Goal: Book appointment/travel/reservation

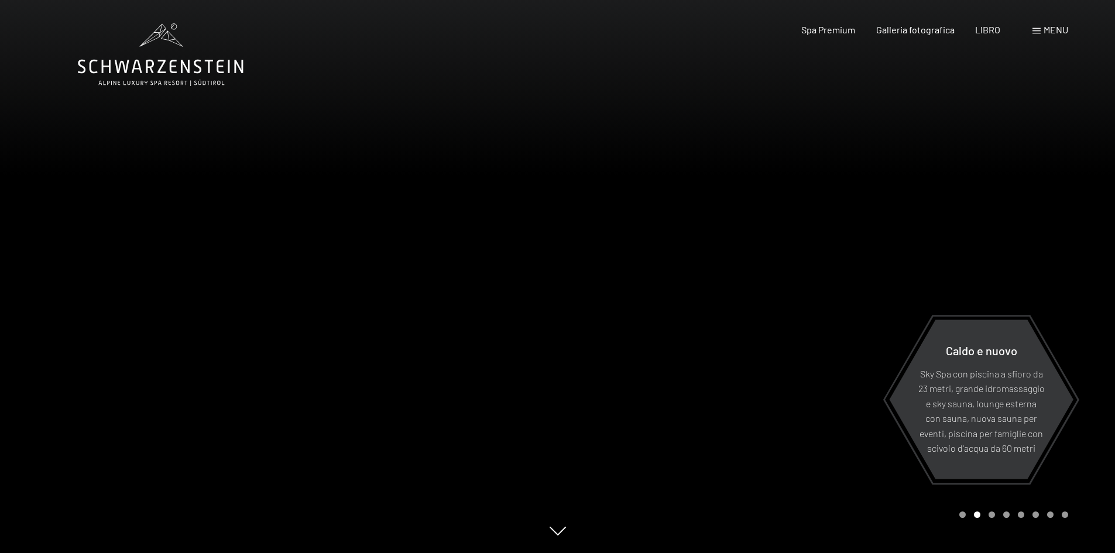
click at [1039, 32] on span at bounding box center [1036, 31] width 8 height 6
click at [1039, 32] on div "Libro Richieste Spa Premium Galleria fotografica LIBRO menu DI ESSO IT Buono Ga…" at bounding box center [914, 29] width 308 height 13
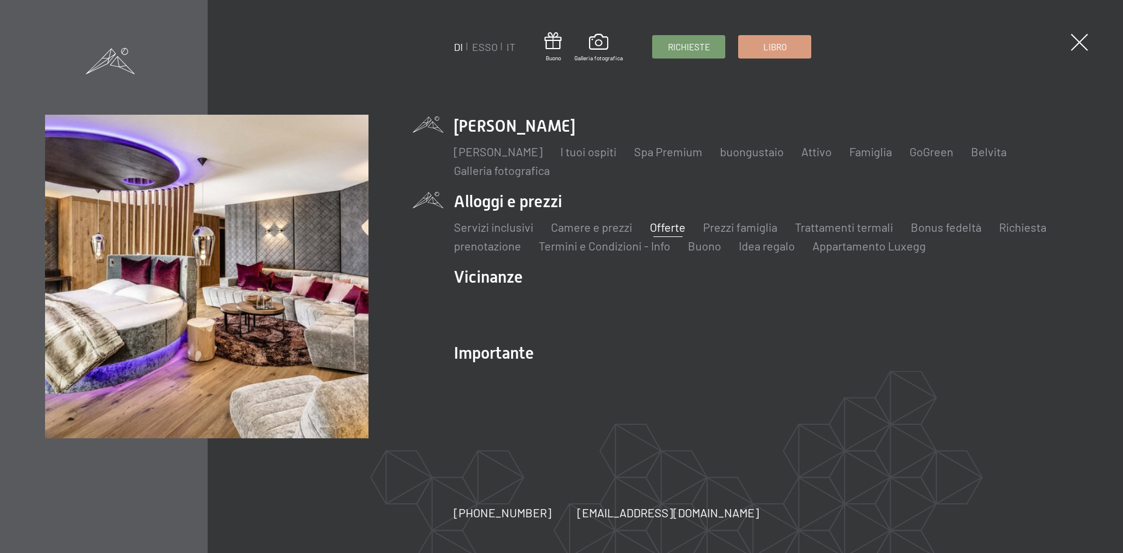
click at [661, 226] on font "Offerte" at bounding box center [668, 227] width 36 height 14
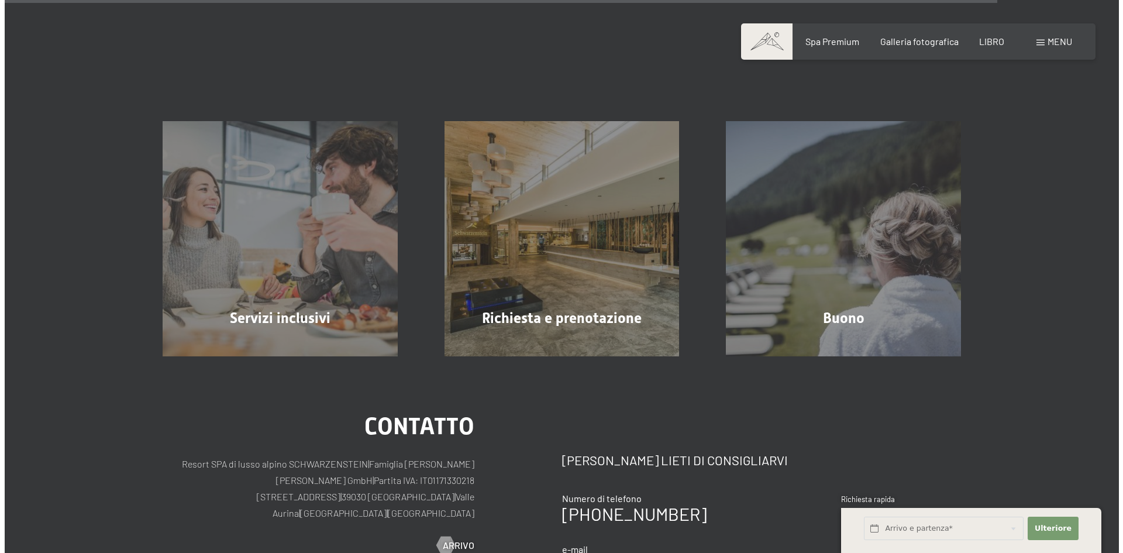
scroll to position [2124, 0]
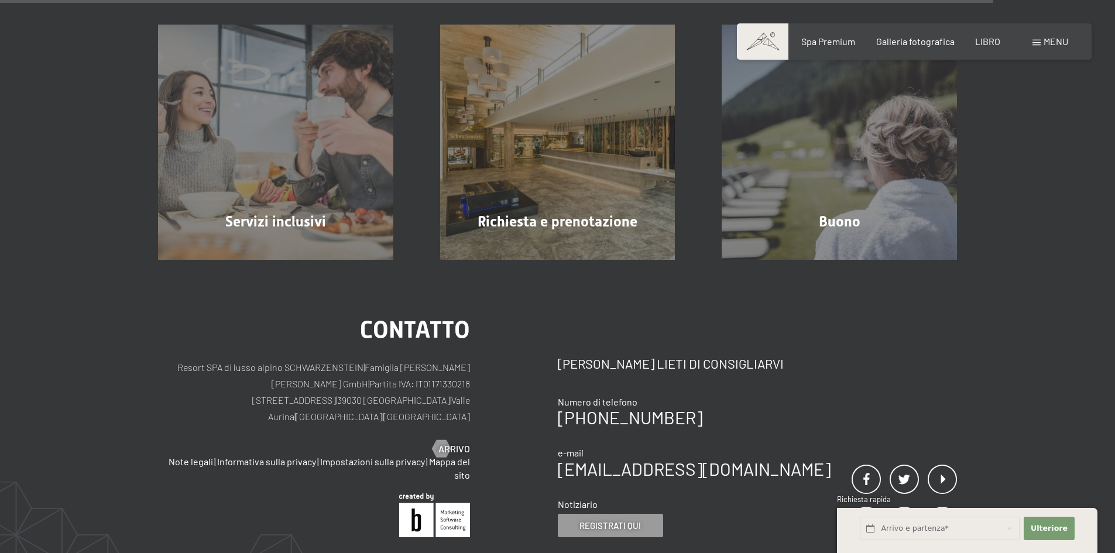
click at [1063, 43] on font "menu" at bounding box center [1055, 41] width 25 height 11
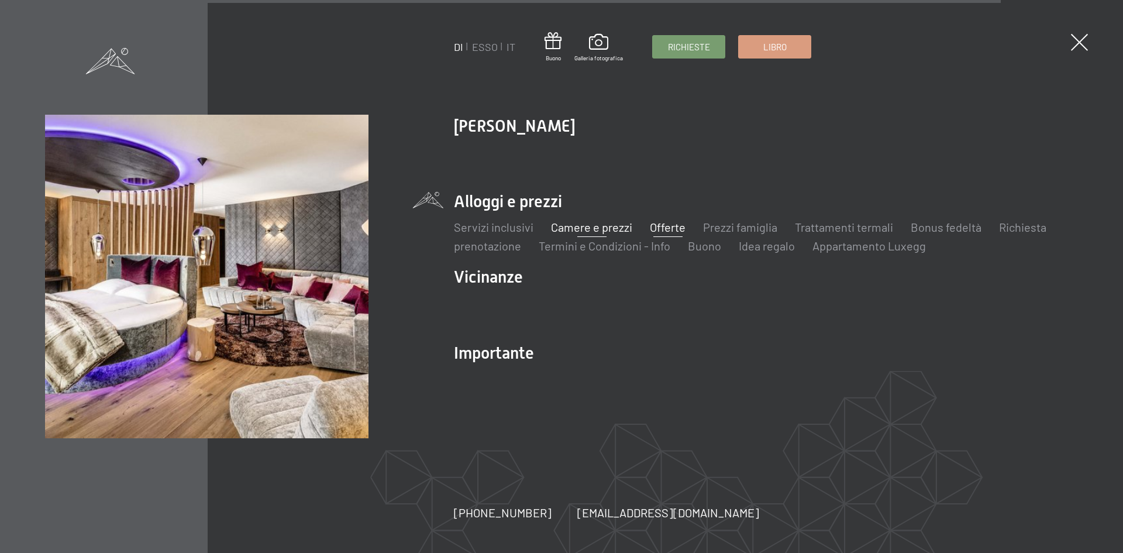
click at [602, 233] on font "Camere e prezzi" at bounding box center [591, 227] width 81 height 14
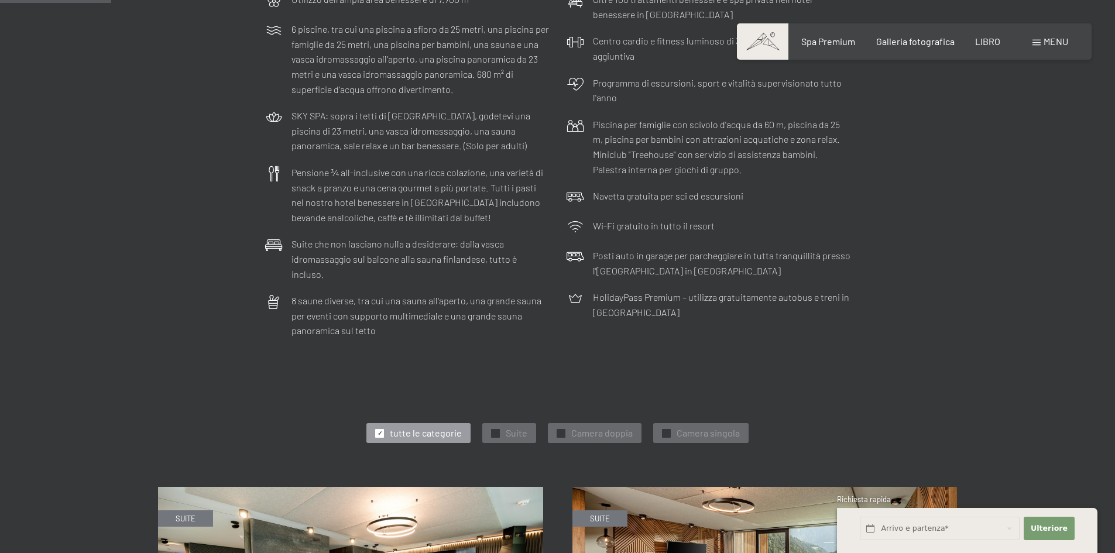
scroll to position [307, 0]
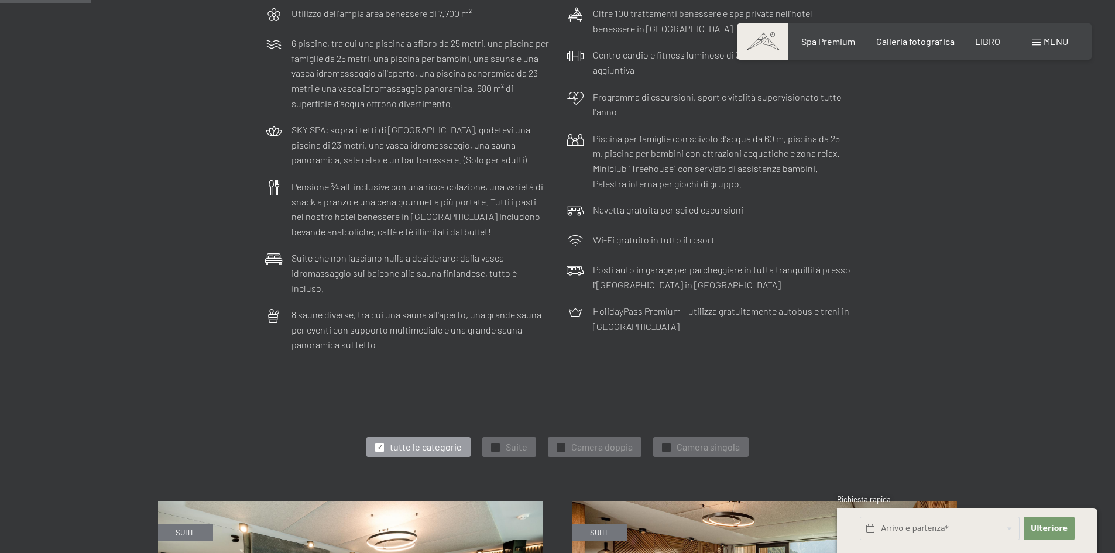
click at [373, 437] on div "✓ tutte le categorie" at bounding box center [418, 447] width 104 height 20
click at [381, 444] on font "✓" at bounding box center [379, 447] width 5 height 7
click at [562, 444] on font "✓" at bounding box center [561, 447] width 5 height 7
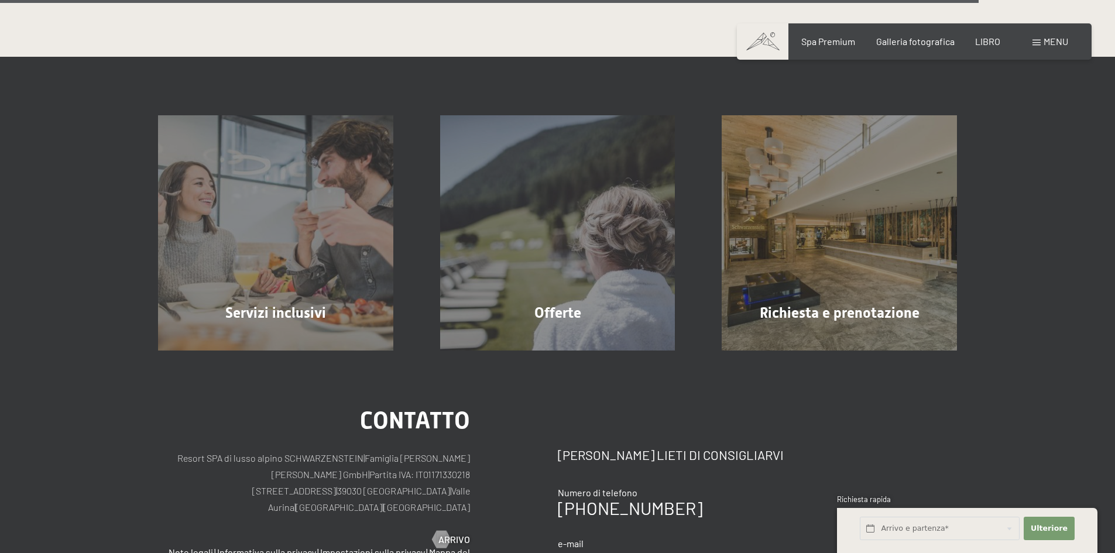
scroll to position [2297, 0]
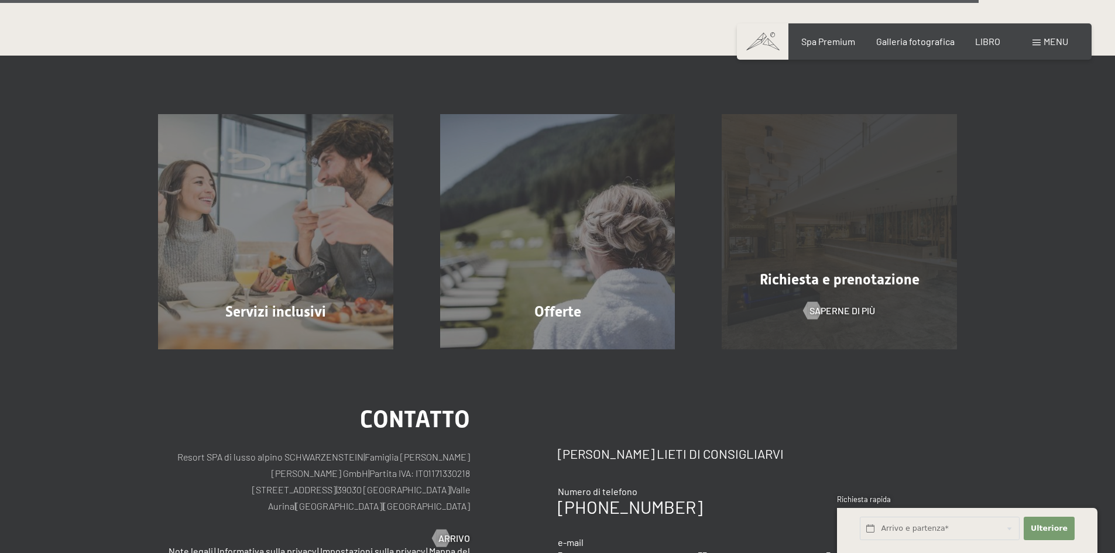
click at [837, 312] on div "Richiesta e prenotazione Saperne di più" at bounding box center [839, 231] width 282 height 235
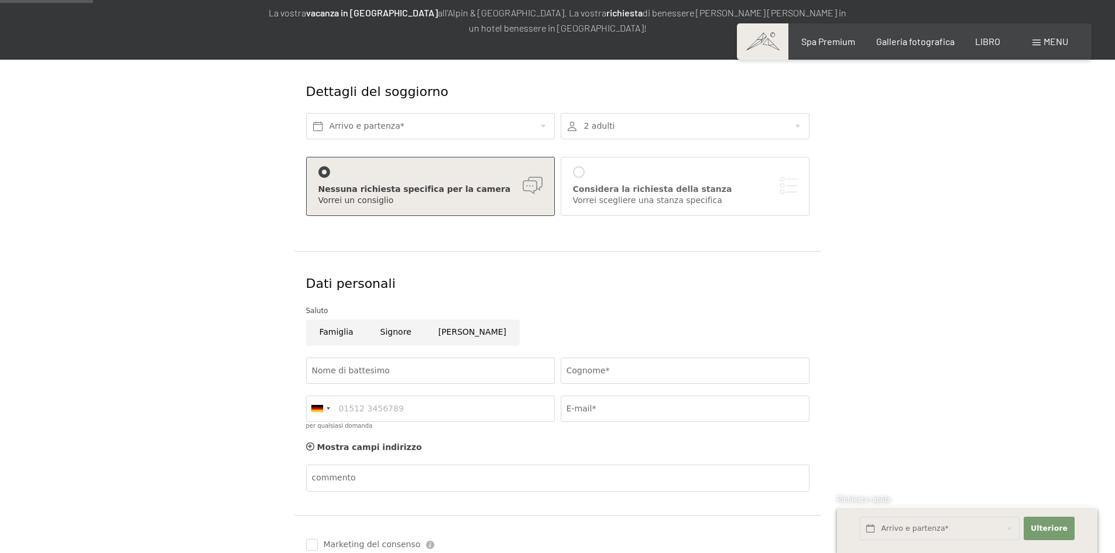
scroll to position [176, 0]
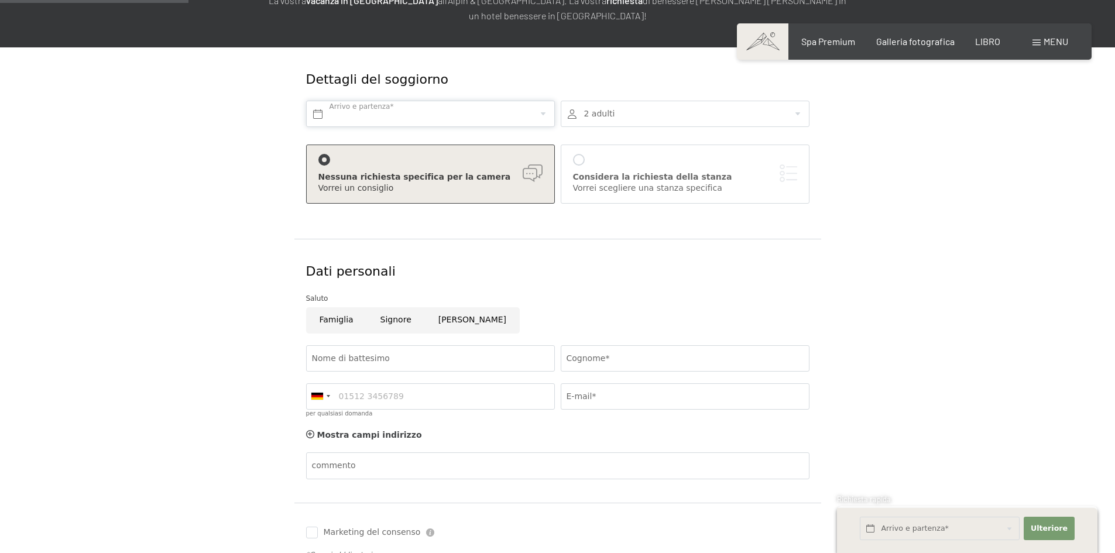
click at [341, 111] on input "text" at bounding box center [430, 114] width 249 height 26
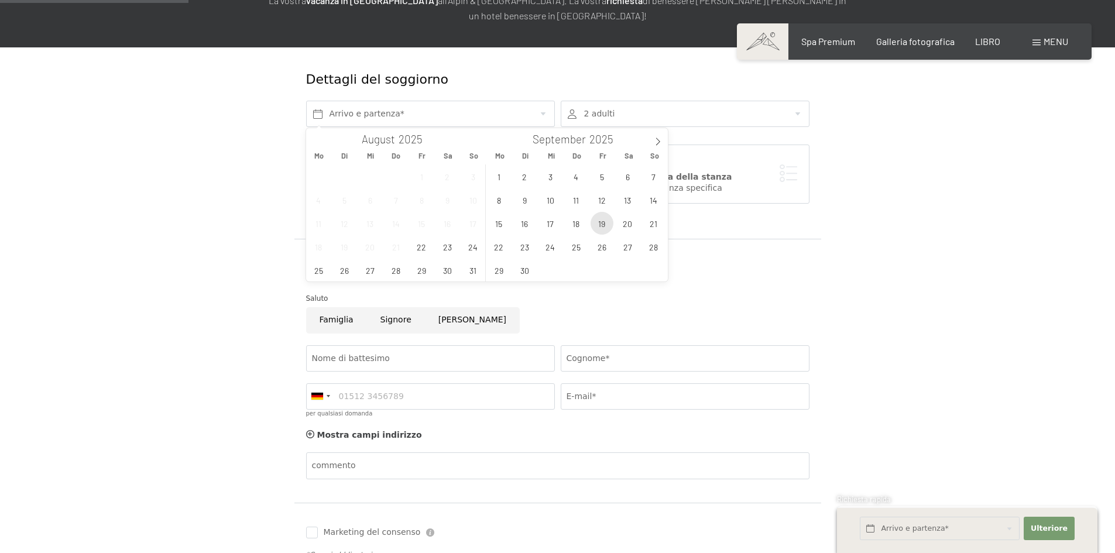
click at [600, 222] on span "19" at bounding box center [601, 223] width 23 height 23
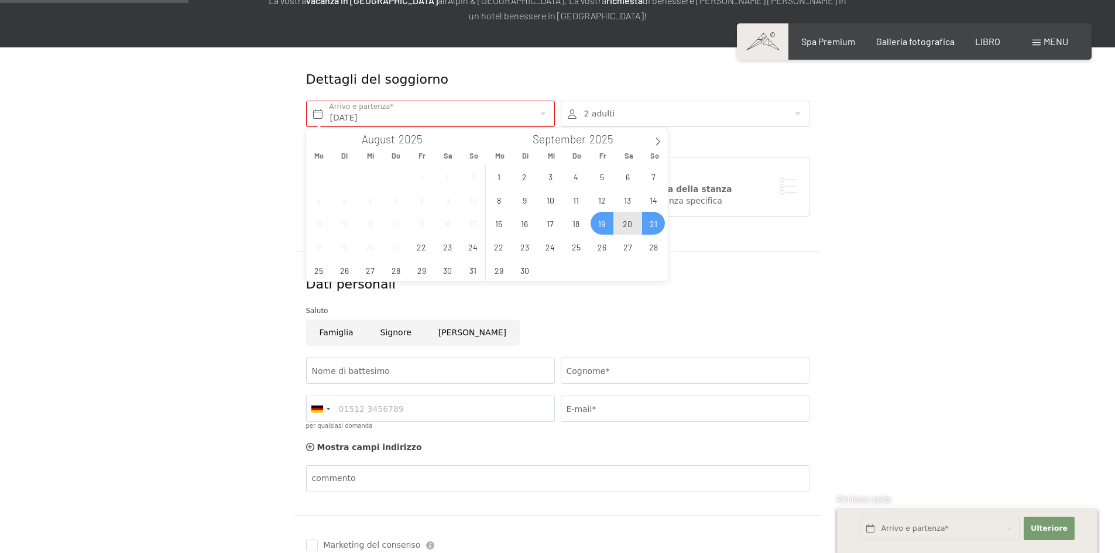
click at [642, 222] on span "21" at bounding box center [653, 223] width 23 height 23
type input "[DATE] - So. [DATE]"
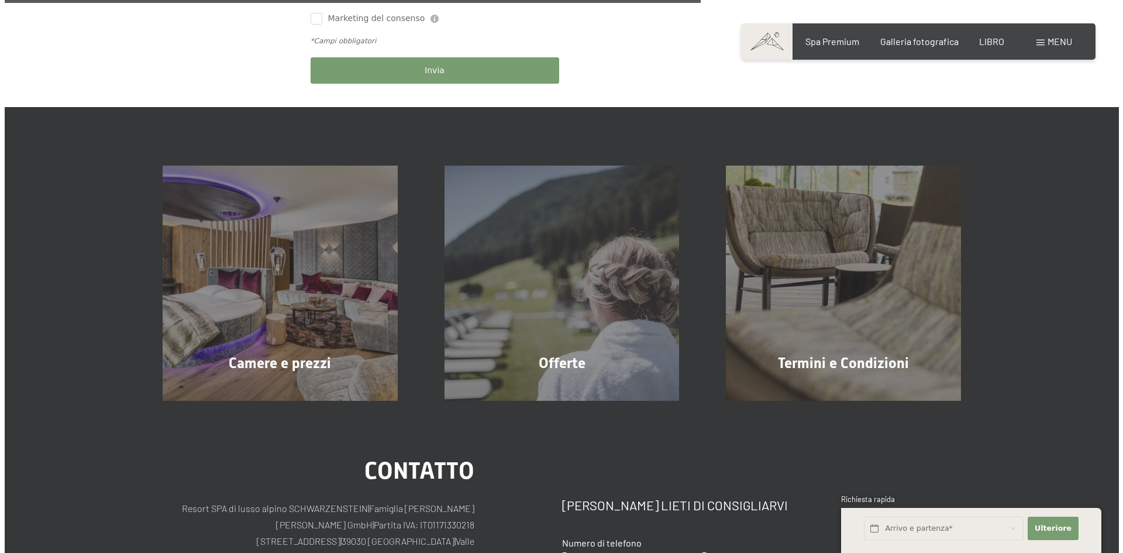
scroll to position [410, 0]
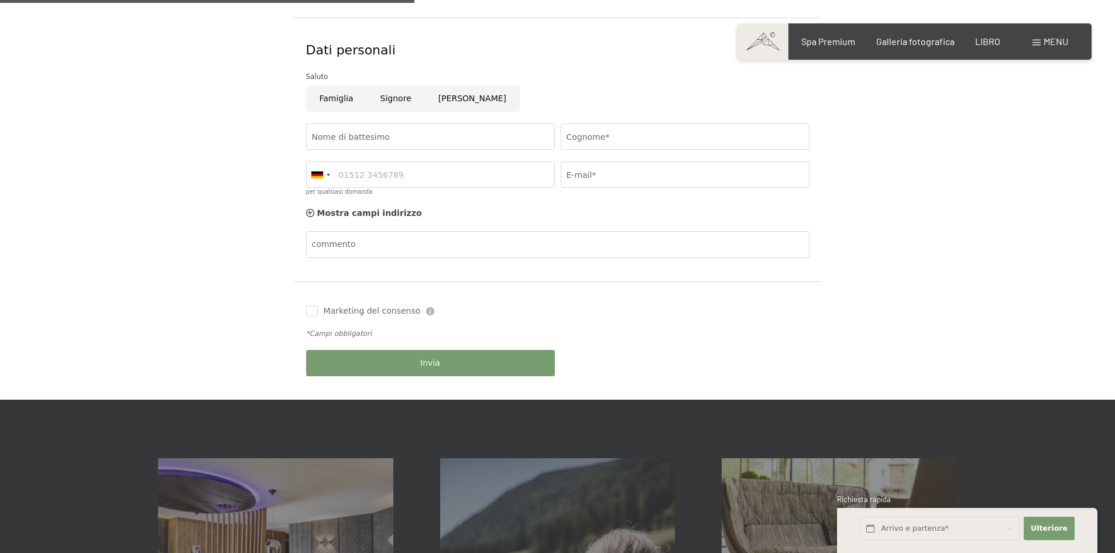
click at [1060, 39] on font "menu" at bounding box center [1055, 41] width 25 height 11
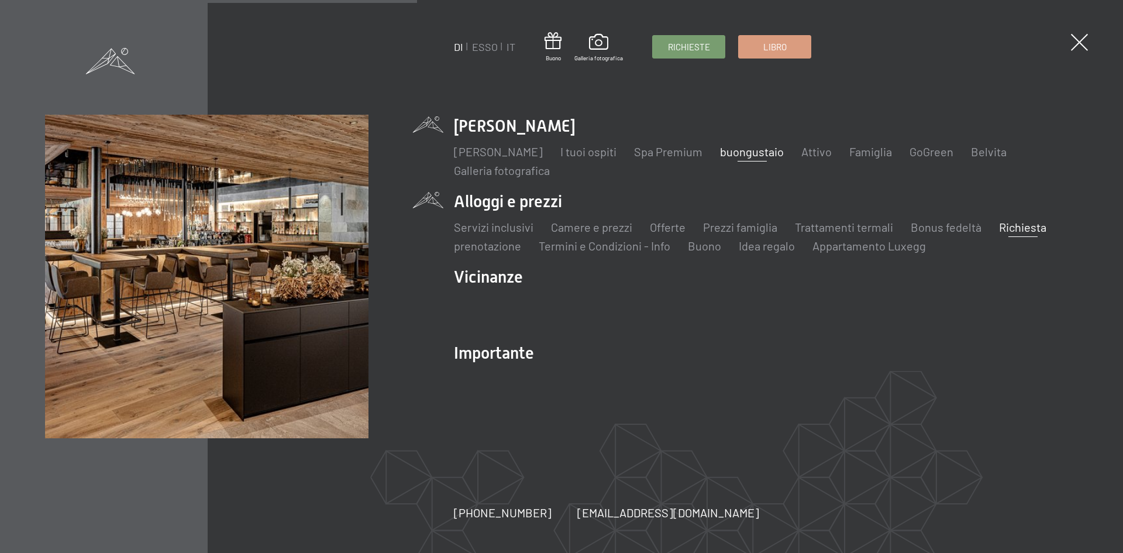
click at [779, 147] on font "buongustaio" at bounding box center [752, 152] width 64 height 14
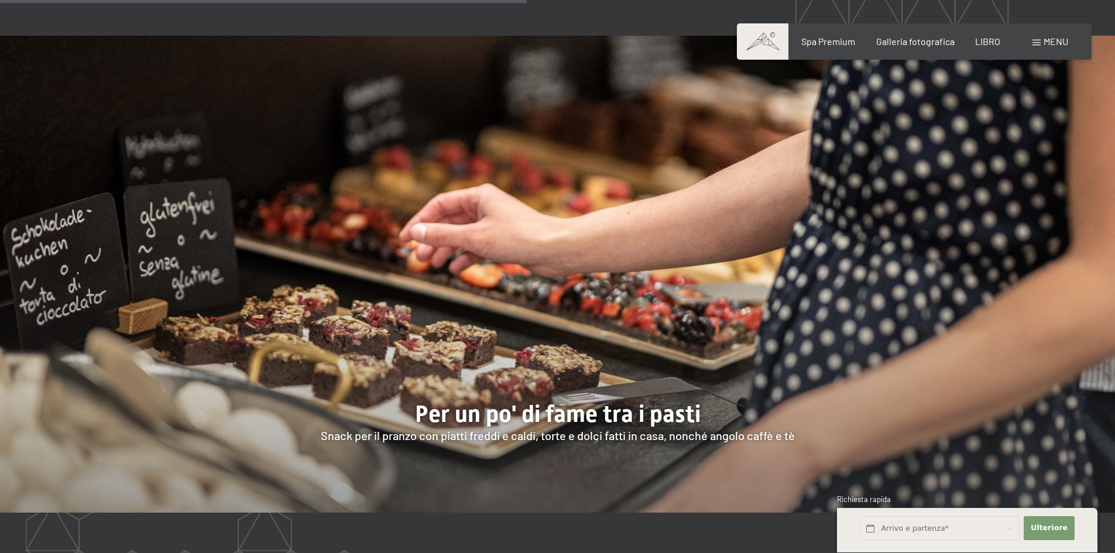
scroll to position [1814, 0]
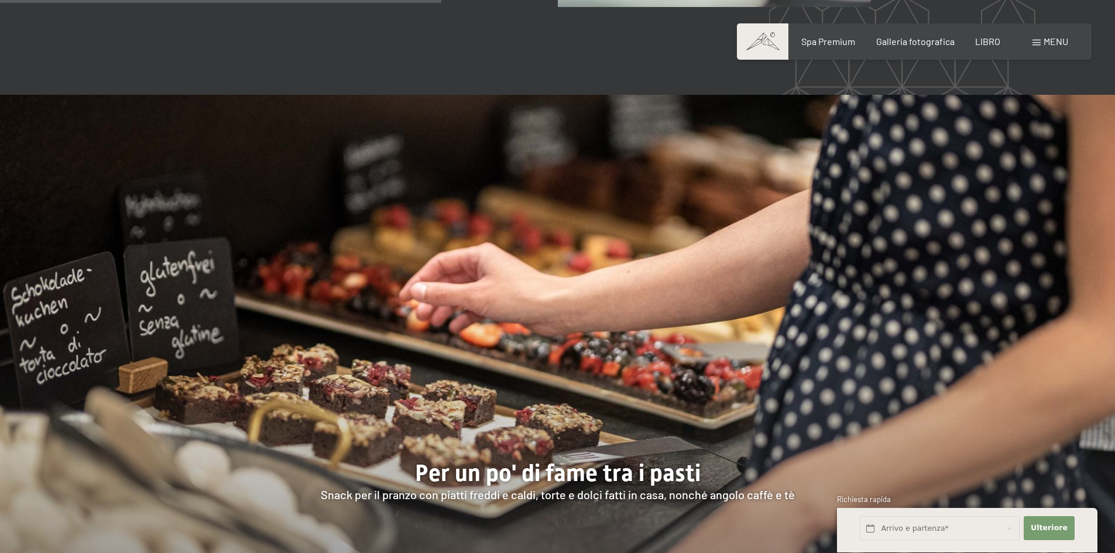
click at [1046, 43] on font "menu" at bounding box center [1055, 41] width 25 height 11
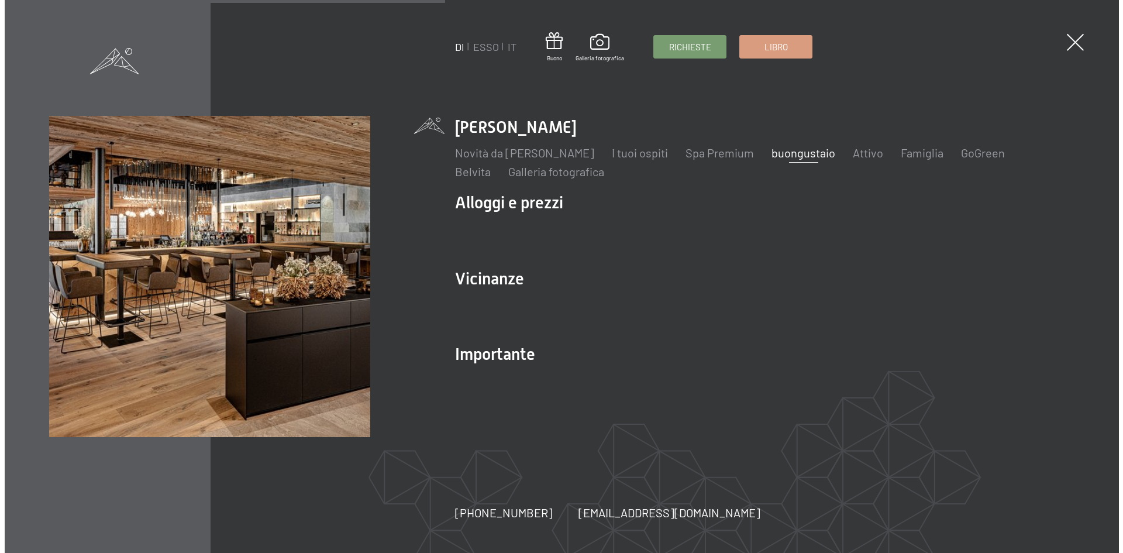
scroll to position [1817, 0]
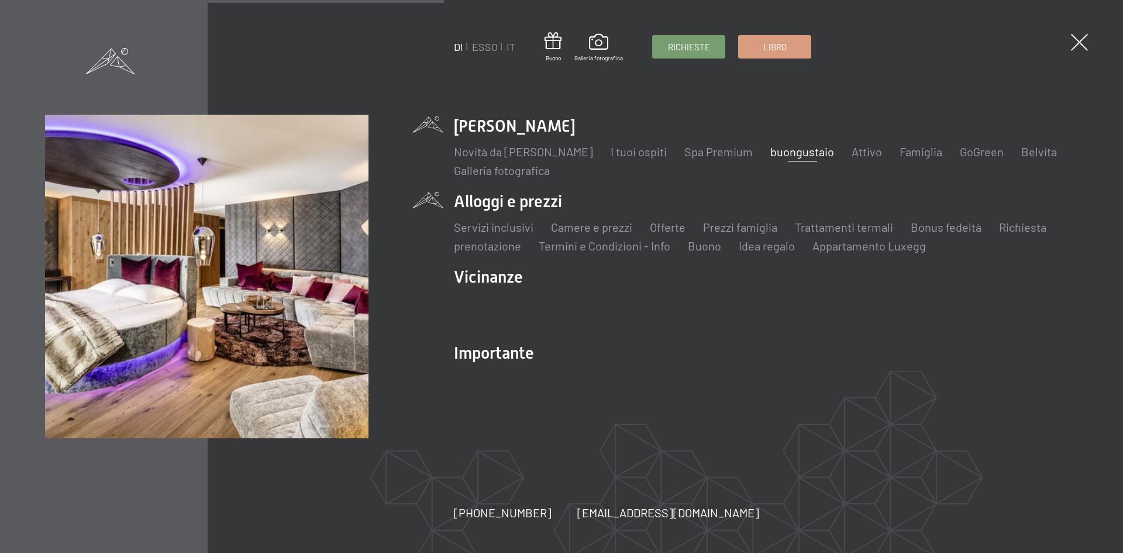
click at [550, 200] on li "Alloggi e prezzi Servizi inclusivi Camere e prezzi lista Offerte lista Prezzi f…" at bounding box center [766, 222] width 624 height 64
click at [577, 229] on font "Camere e prezzi" at bounding box center [591, 227] width 81 height 14
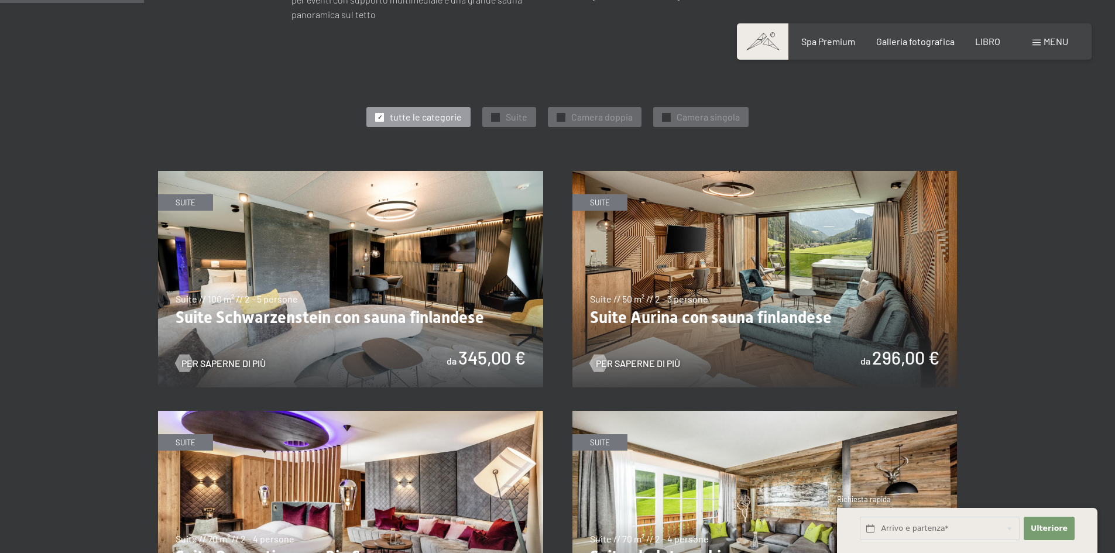
scroll to position [468, 0]
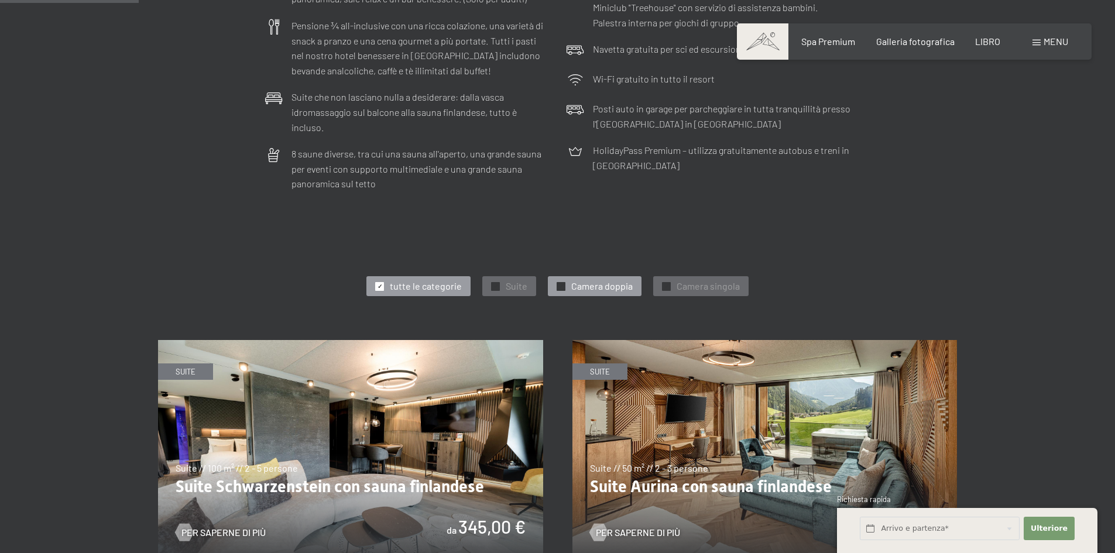
click at [573, 280] on font "Camera doppia" at bounding box center [601, 285] width 61 height 11
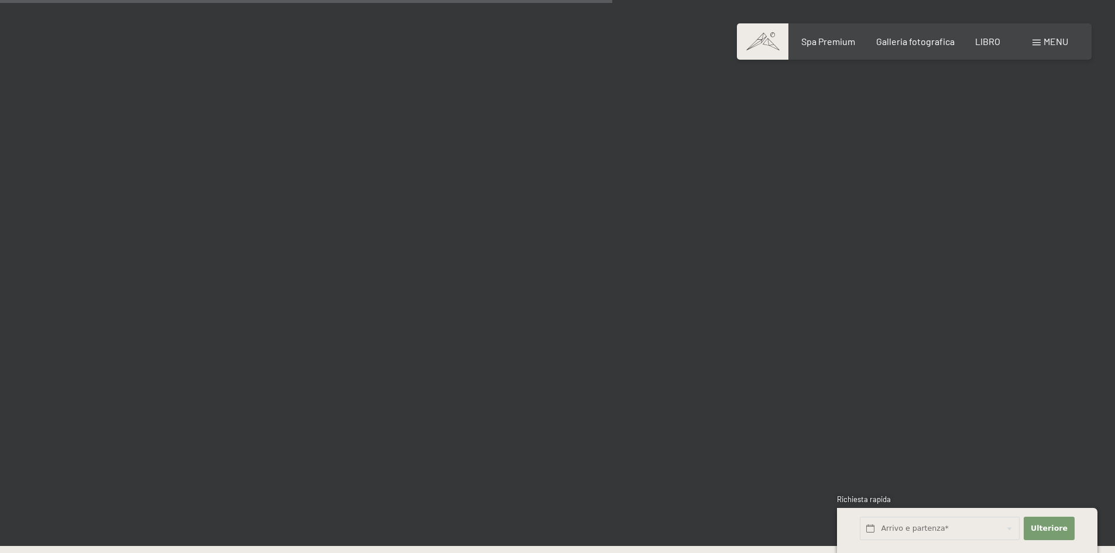
scroll to position [1814, 0]
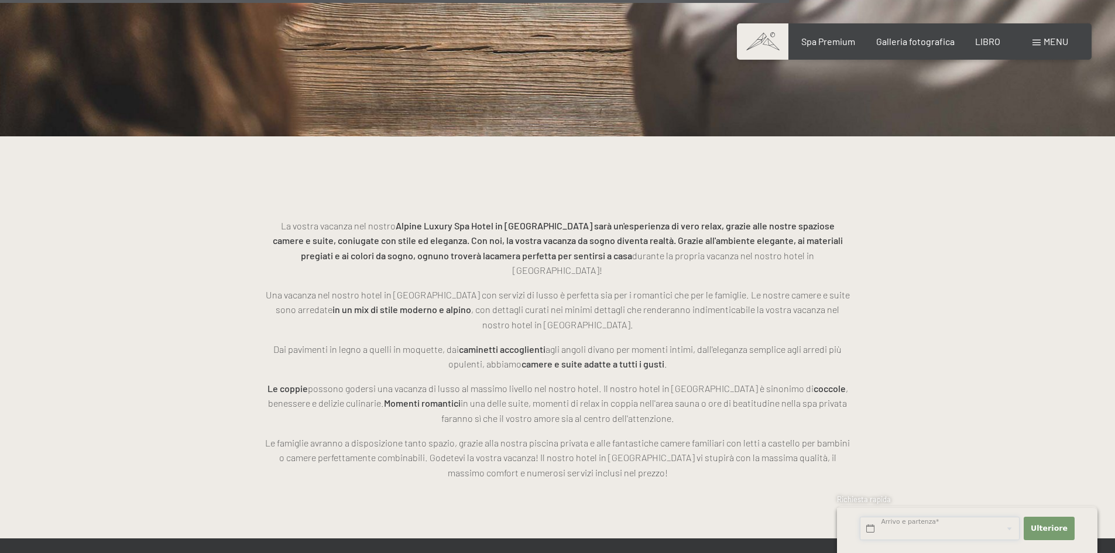
click at [950, 532] on input "text" at bounding box center [940, 529] width 160 height 24
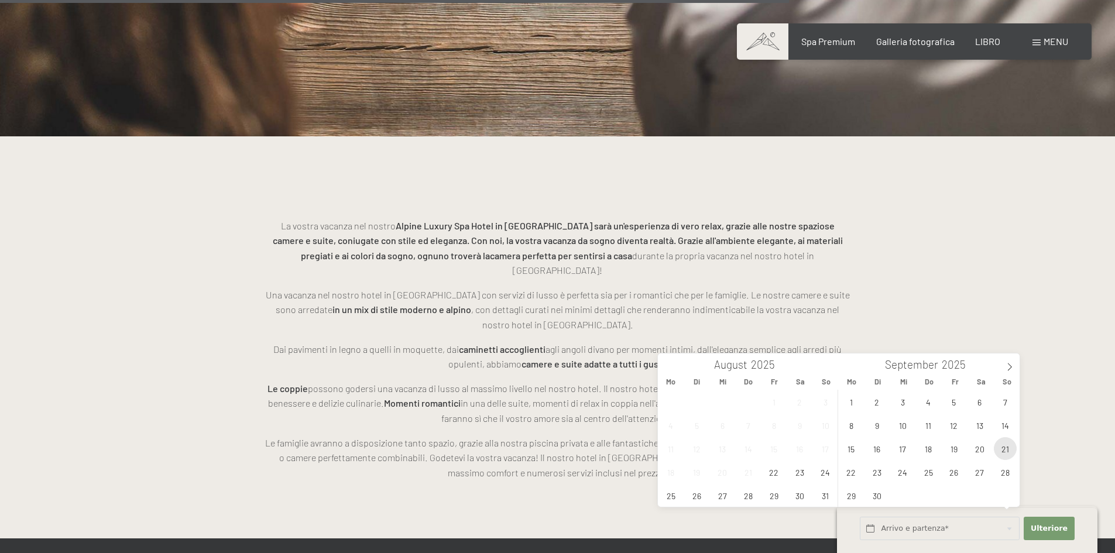
click at [1003, 452] on span "21" at bounding box center [1005, 448] width 23 height 23
click at [959, 452] on span "19" at bounding box center [953, 448] width 23 height 23
type input "Fr. 19.09.2025 - So. 21.09.2025"
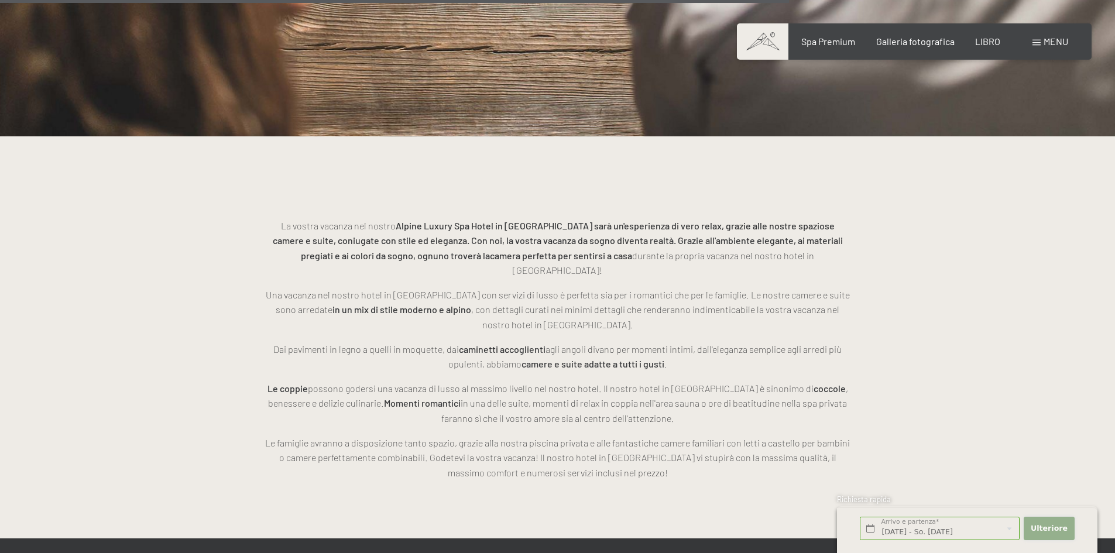
click at [1054, 530] on font "Ulteriore" at bounding box center [1048, 528] width 37 height 9
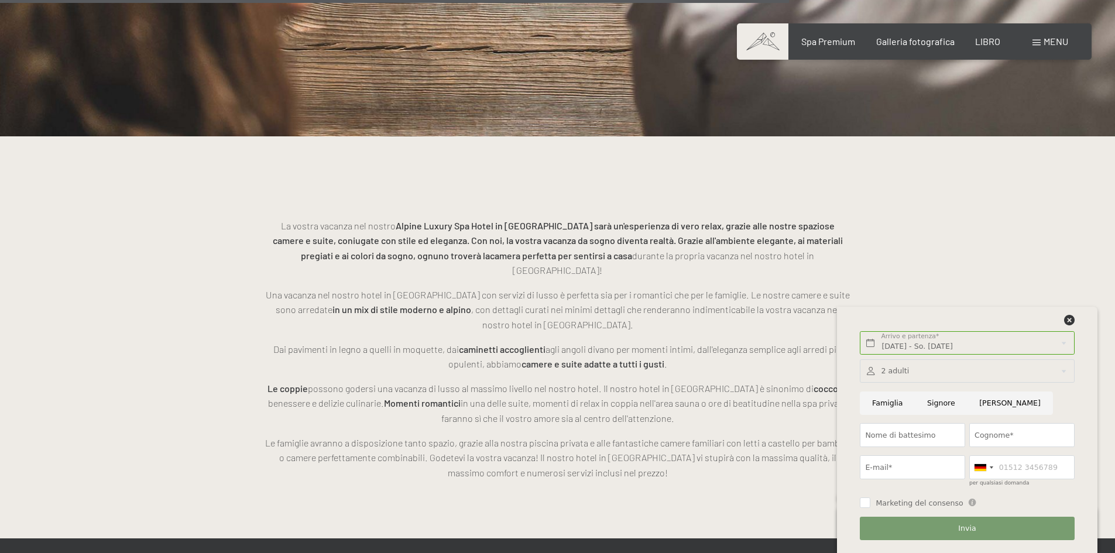
click at [977, 405] on input "[PERSON_NAME]" at bounding box center [1009, 403] width 85 height 24
radio input "false"
click at [934, 439] on input "Nome di battesimo" at bounding box center [912, 435] width 105 height 24
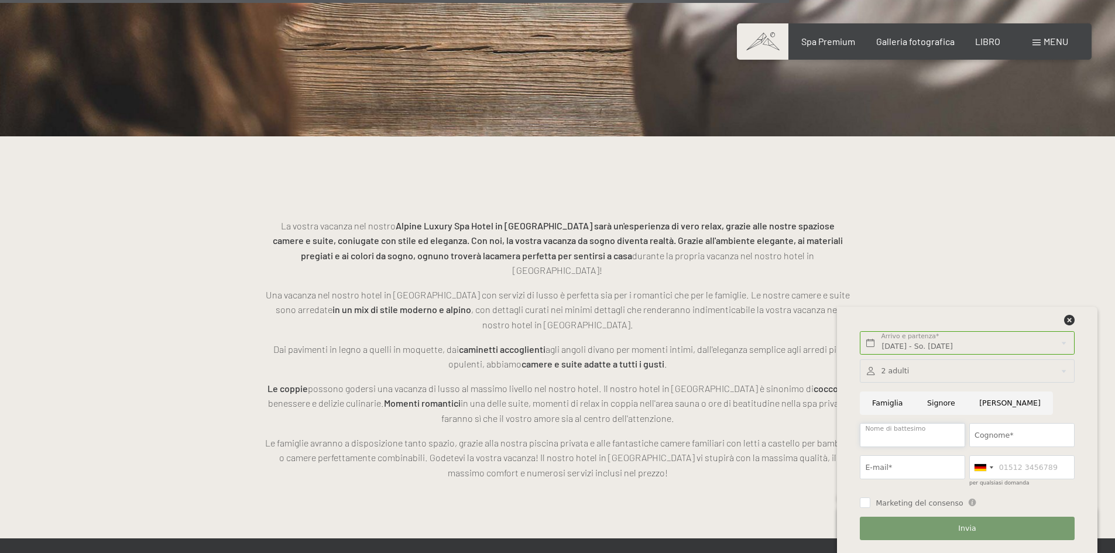
type input "CRISTINA"
type input "CALZAVARA"
type input "3393755706"
click at [931, 461] on input "E-mail*" at bounding box center [912, 467] width 105 height 24
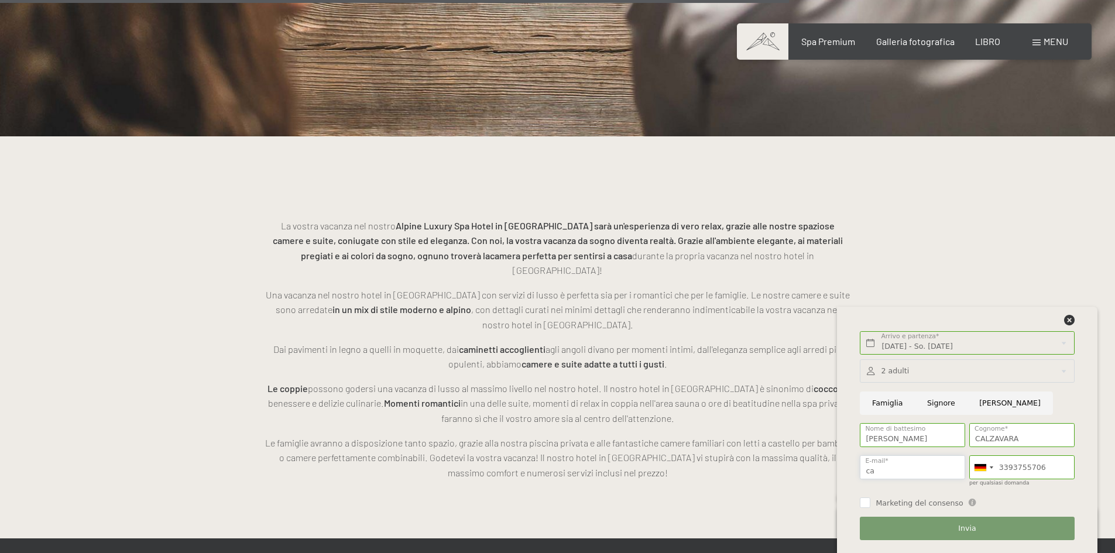
type input "calzavaracristina@gmail.com"
click at [982, 471] on div at bounding box center [983, 467] width 27 height 23
click at [992, 466] on div at bounding box center [991, 467] width 4 height 2
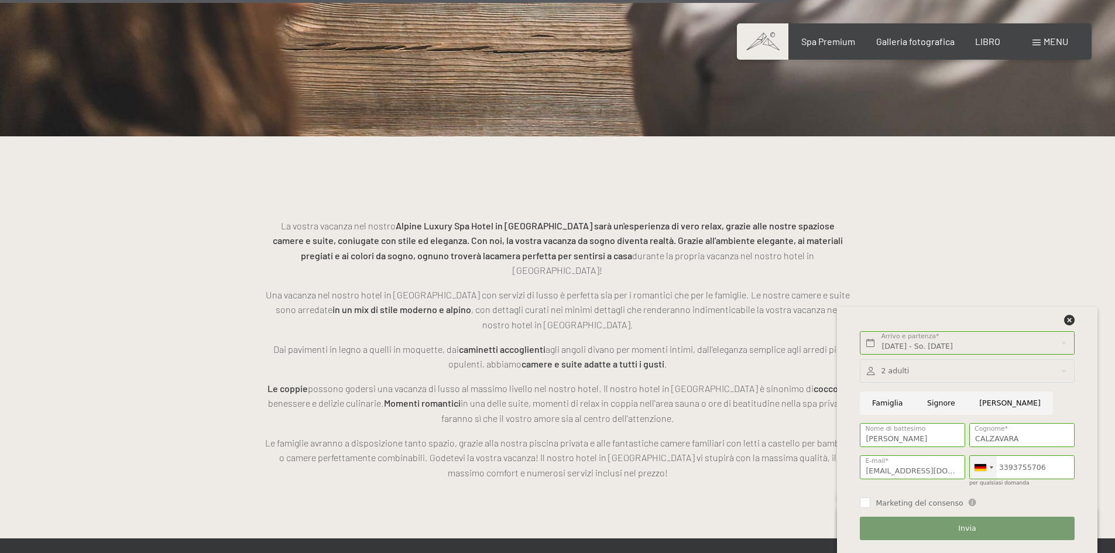
click at [992, 466] on div at bounding box center [991, 467] width 4 height 2
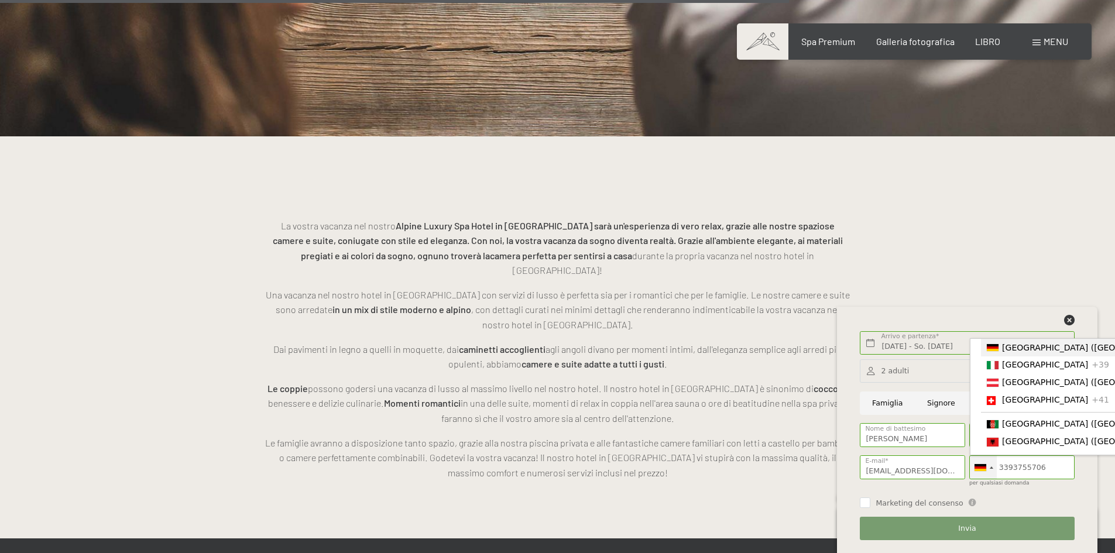
click at [992, 466] on div at bounding box center [991, 467] width 4 height 2
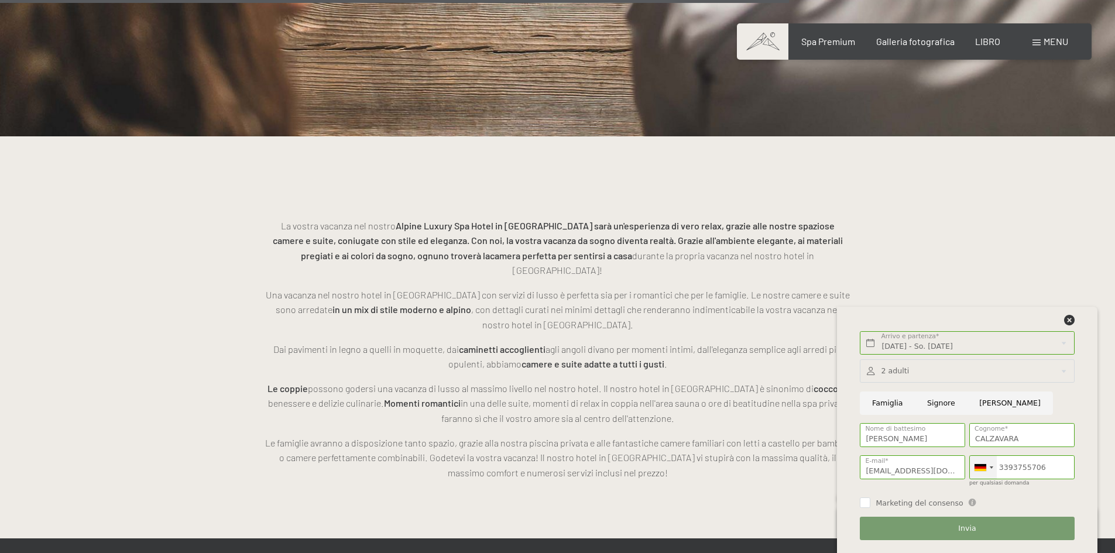
click at [992, 466] on div at bounding box center [991, 467] width 4 height 2
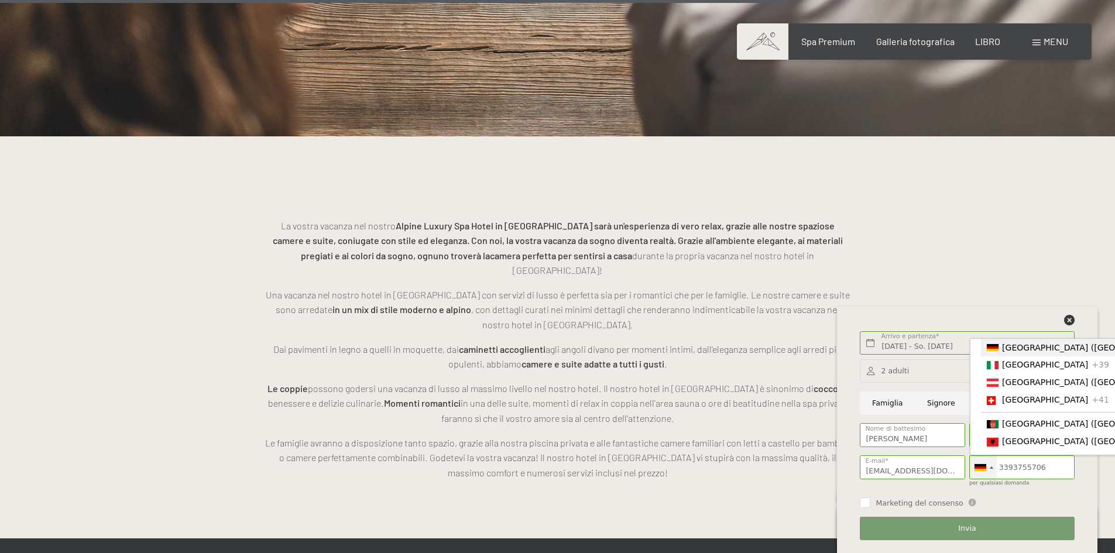
click at [992, 466] on div at bounding box center [991, 467] width 4 height 2
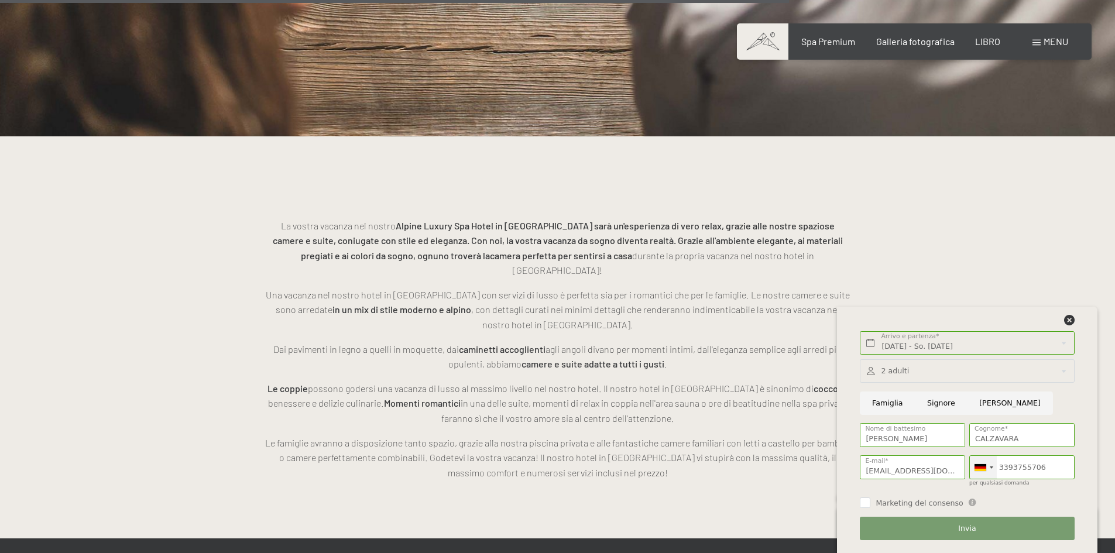
click at [992, 466] on div at bounding box center [991, 467] width 4 height 2
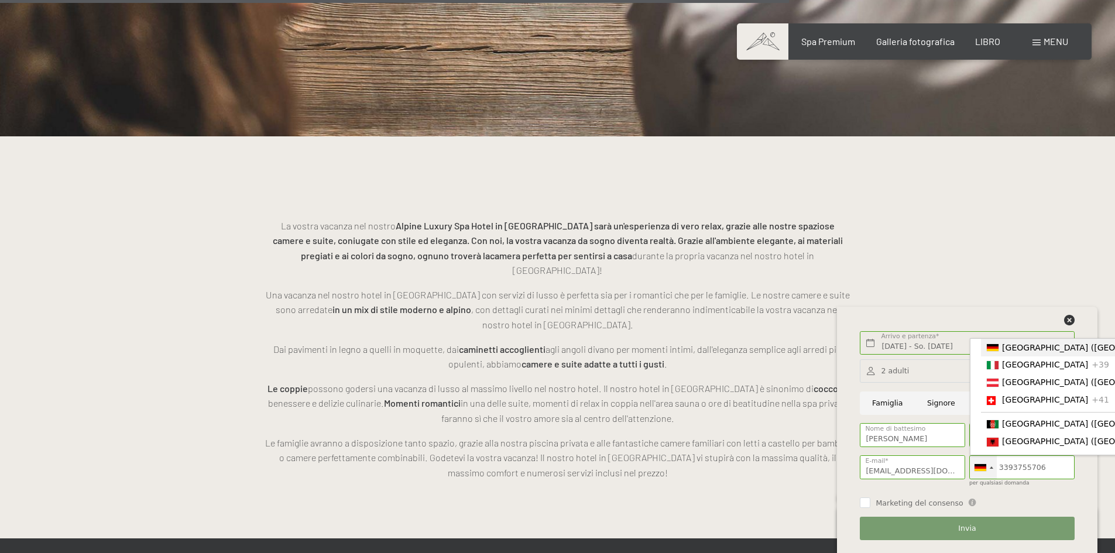
click at [992, 466] on div at bounding box center [991, 467] width 4 height 2
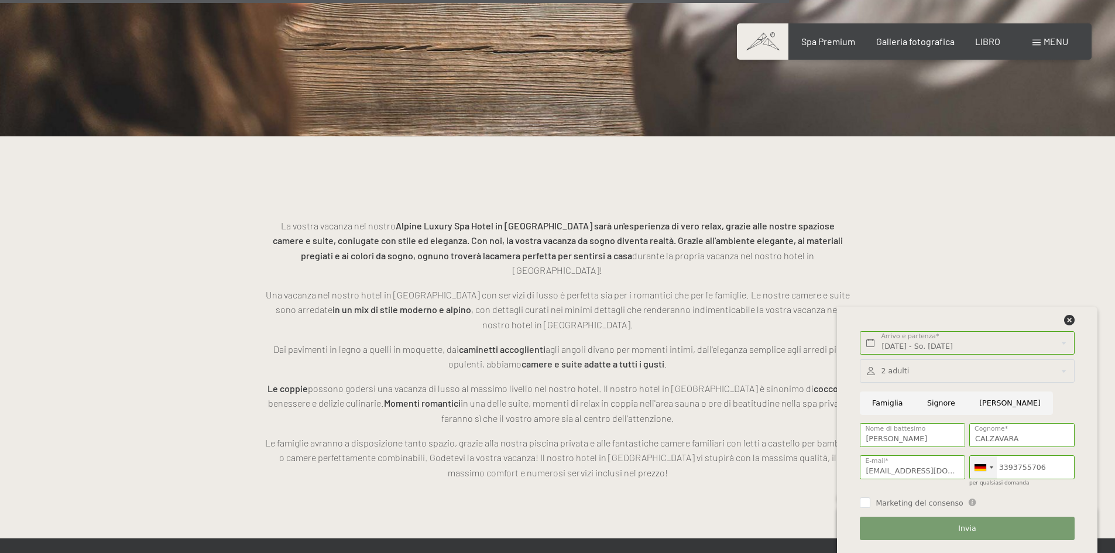
click at [985, 466] on div at bounding box center [980, 467] width 12 height 7
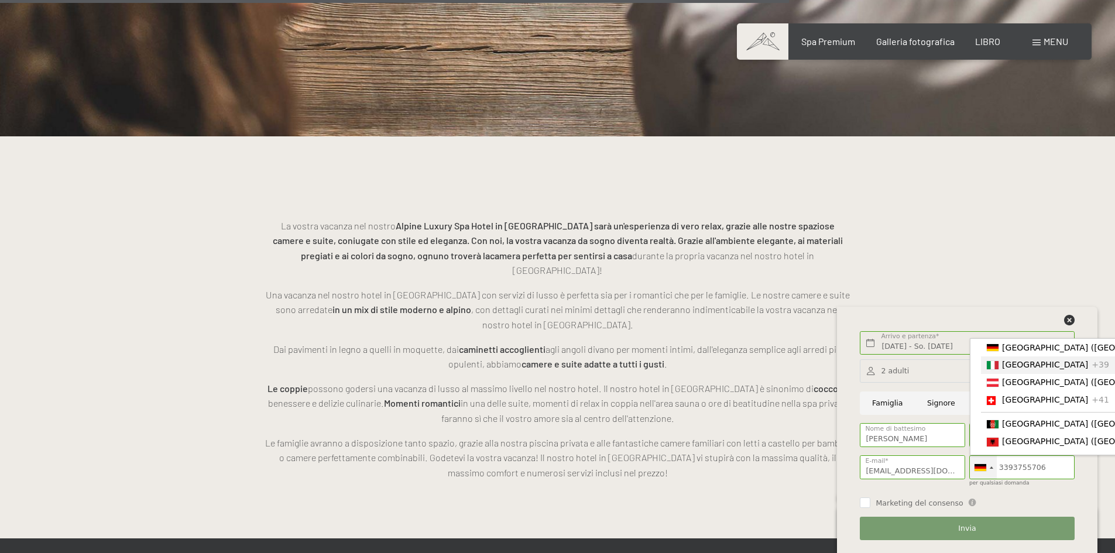
click at [993, 364] on div "Elenco dei paesi" at bounding box center [992, 365] width 12 height 8
click at [993, 364] on div at bounding box center [967, 371] width 214 height 24
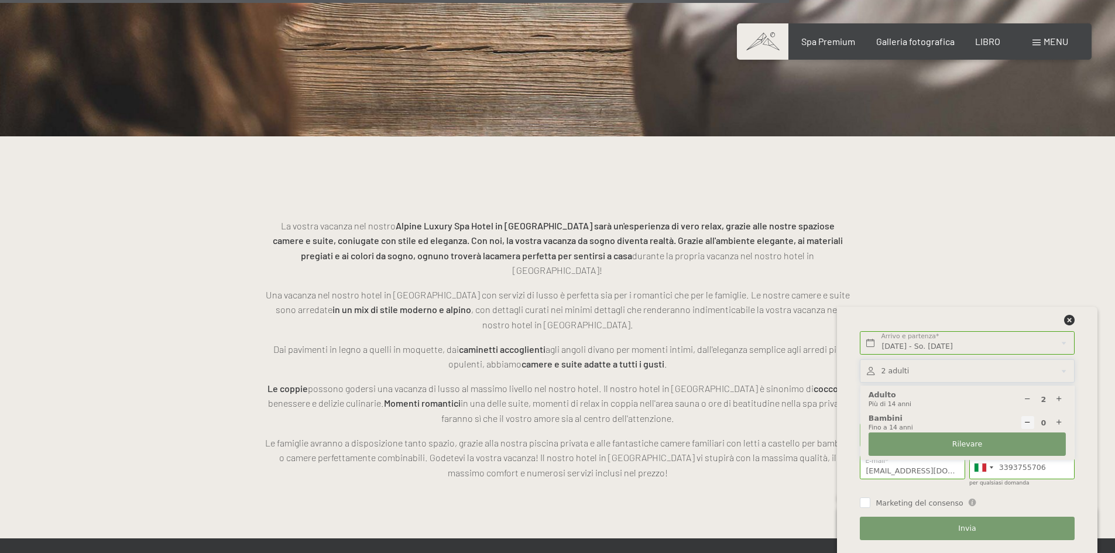
click at [987, 415] on div "0 Bambini Fino a 14 anni" at bounding box center [966, 422] width 197 height 19
click at [1010, 501] on div "Marketing del consenso Der Unterfertigte, der die Aufklärung laut Link gelesen …" at bounding box center [967, 501] width 214 height 13
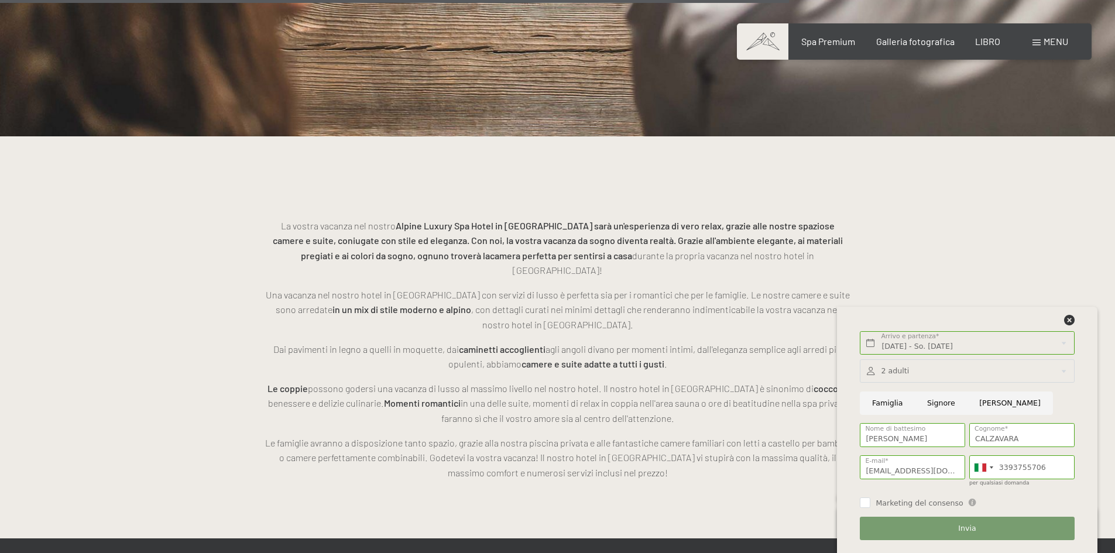
click at [1010, 501] on div "Marketing del consenso Der Unterfertigte, der die Aufklärung laut Link gelesen …" at bounding box center [967, 501] width 214 height 13
click at [969, 529] on font "Invia" at bounding box center [967, 528] width 18 height 9
click at [969, 529] on div "Invia" at bounding box center [967, 529] width 218 height 32
